Goal: Information Seeking & Learning: Compare options

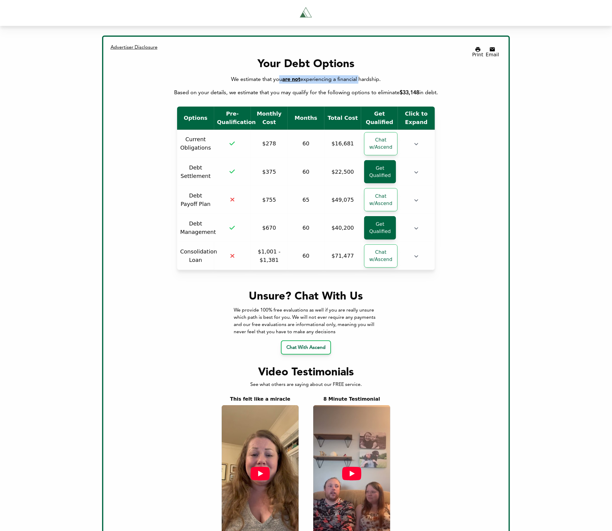
drag, startPoint x: 276, startPoint y: 76, endPoint x: 359, endPoint y: 75, distance: 83.1
click at [359, 75] on div "We estimate that you are not experiencing a financial hardship." at bounding box center [306, 79] width 386 height 8
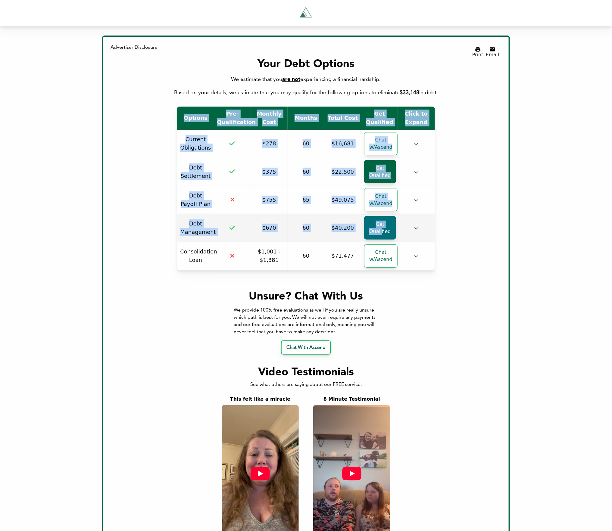
drag, startPoint x: 171, startPoint y: 223, endPoint x: 381, endPoint y: 232, distance: 209.7
click at [381, 232] on div "Options Pre-Qualification Monthly Cost Months Total Cost Get Qualified Click to…" at bounding box center [306, 188] width 386 height 163
click at [160, 226] on div "Options Pre-Qualification Monthly Cost Months Total Cost Get Qualified Click to…" at bounding box center [306, 188] width 386 height 163
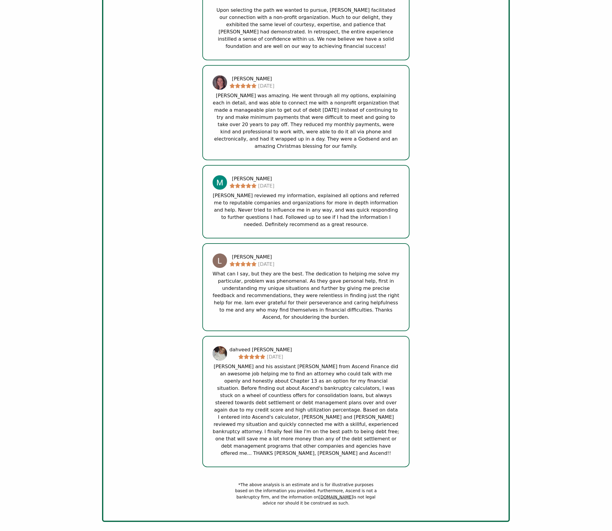
scroll to position [924, 0]
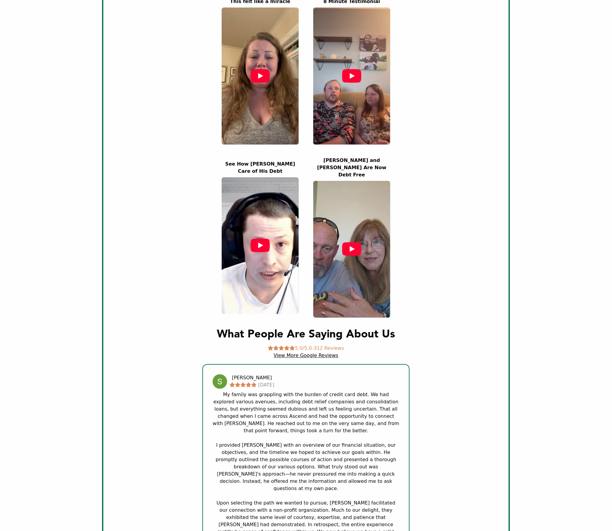
scroll to position [378, 0]
